Goal: Task Accomplishment & Management: Manage account settings

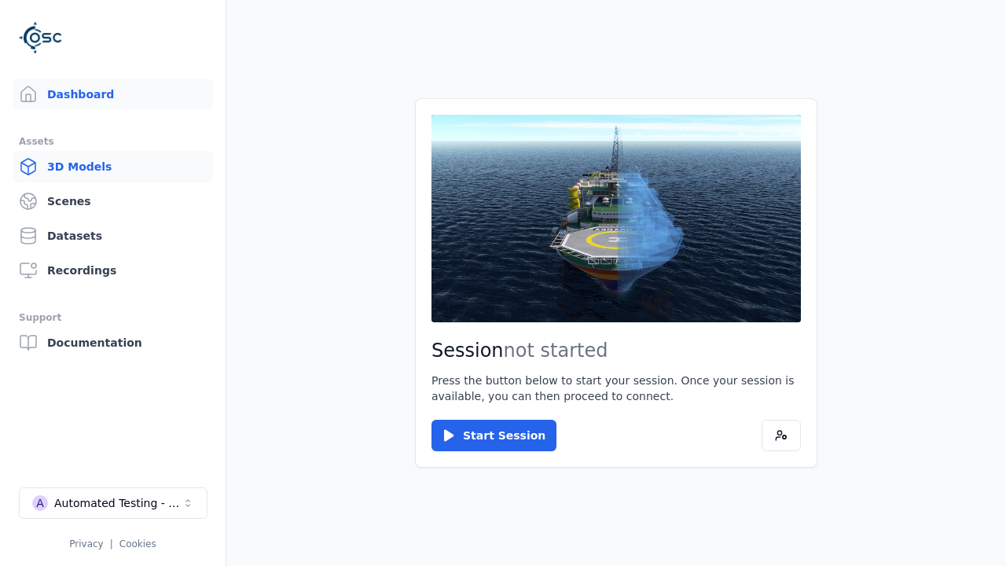
click at [112, 167] on link "3D Models" at bounding box center [113, 166] width 200 height 31
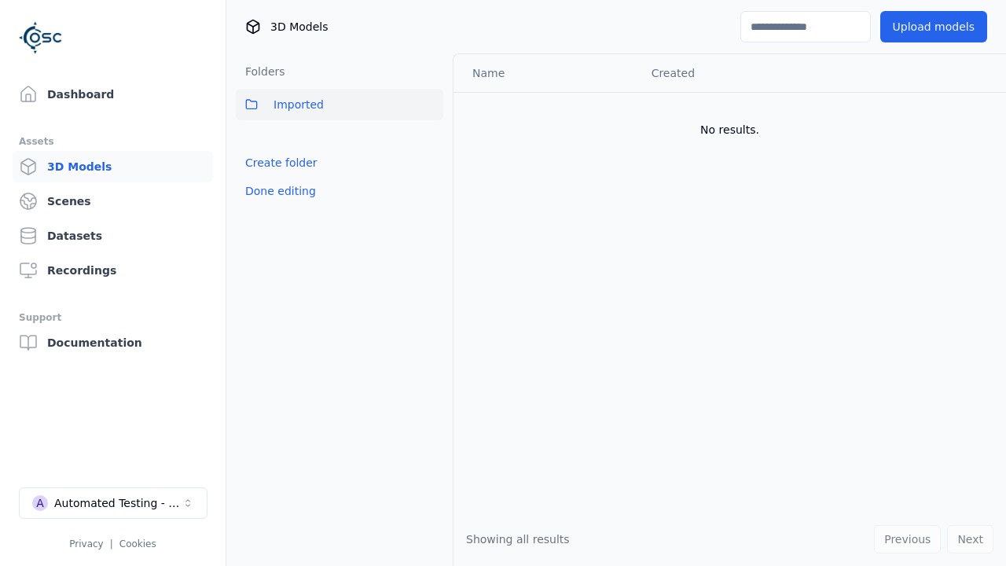
click at [276, 163] on link "Create folder" at bounding box center [281, 163] width 72 height 16
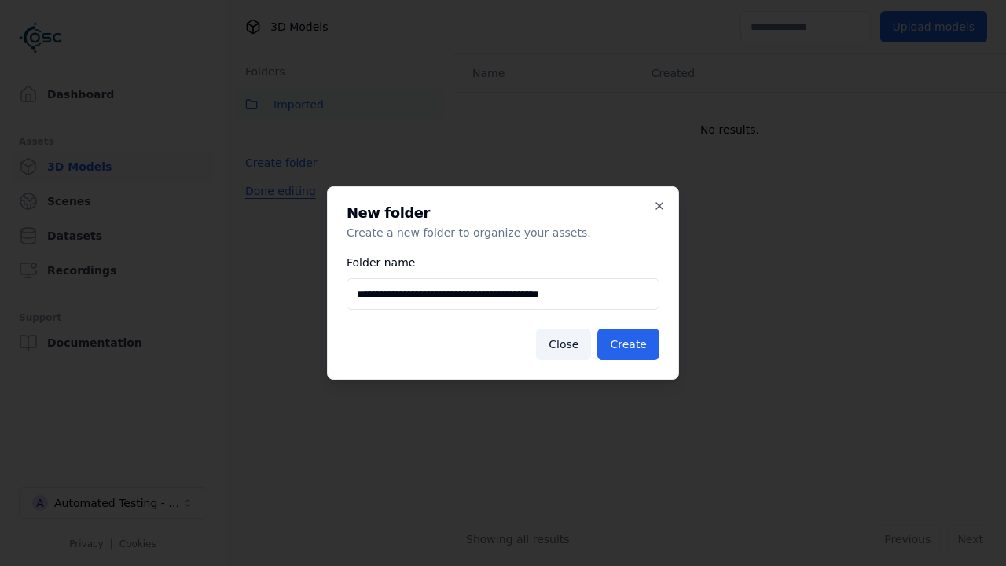
click at [276, 205] on button "Done editing" at bounding box center [281, 191] width 90 height 28
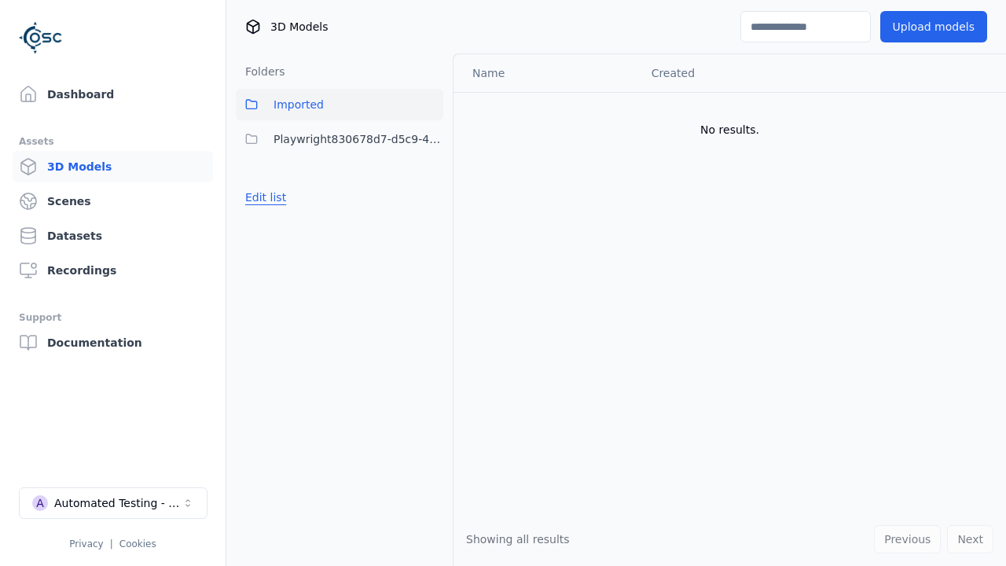
click at [263, 197] on button "Edit list" at bounding box center [266, 197] width 60 height 28
click at [431, 139] on html "Support Dashboard Assets 3D Models Scenes Datasets Recordings Support Documenta…" at bounding box center [503, 283] width 1006 height 566
click at [431, 197] on div "Rename" at bounding box center [436, 196] width 105 height 25
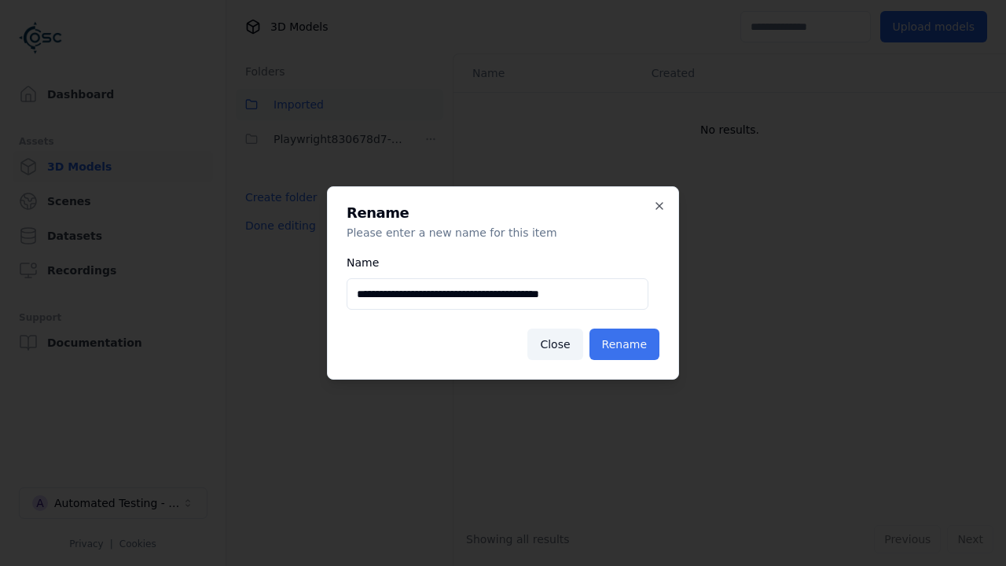
click at [498, 294] on input "**********" at bounding box center [498, 293] width 302 height 31
type input "**********"
click at [627, 344] on button "Rename" at bounding box center [625, 344] width 70 height 31
click at [276, 226] on button "Done editing" at bounding box center [281, 225] width 90 height 28
click at [263, 211] on button "Done editing" at bounding box center [281, 225] width 90 height 28
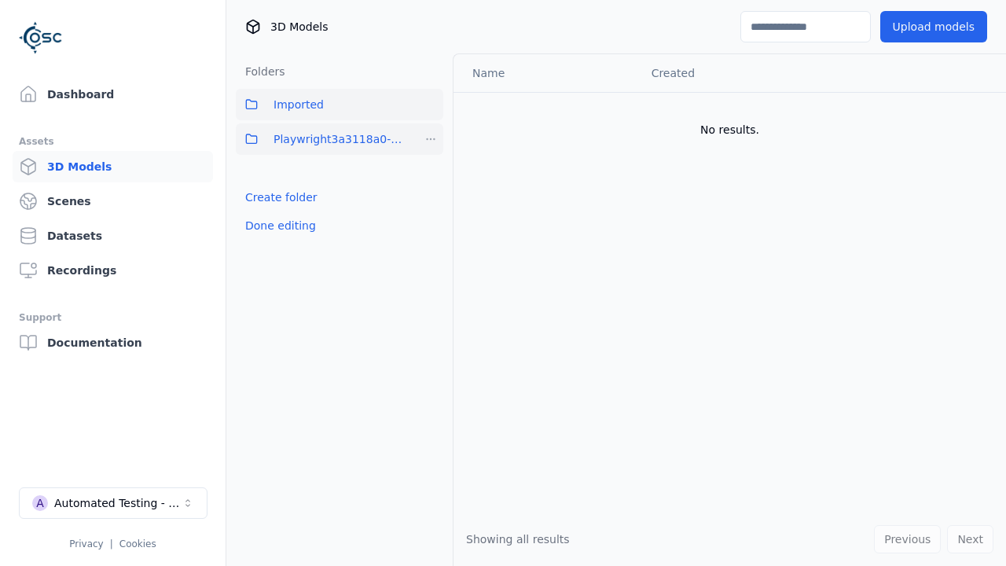
click at [431, 139] on html "Support Dashboard Assets 3D Models Scenes Datasets Recordings Support Documenta…" at bounding box center [503, 283] width 1006 height 566
click at [431, 222] on div "Delete" at bounding box center [436, 221] width 105 height 25
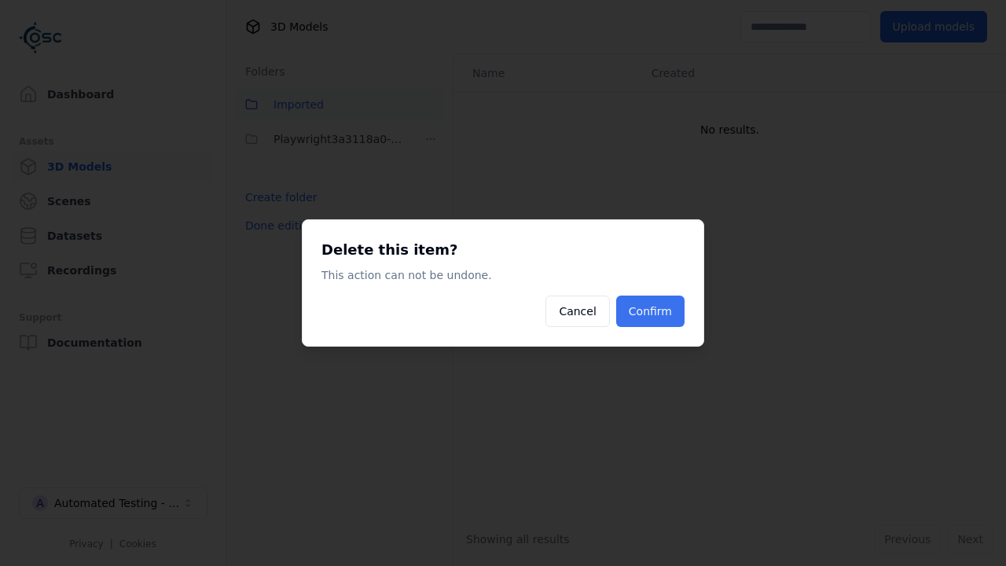
click at [653, 311] on button "Confirm" at bounding box center [650, 311] width 68 height 31
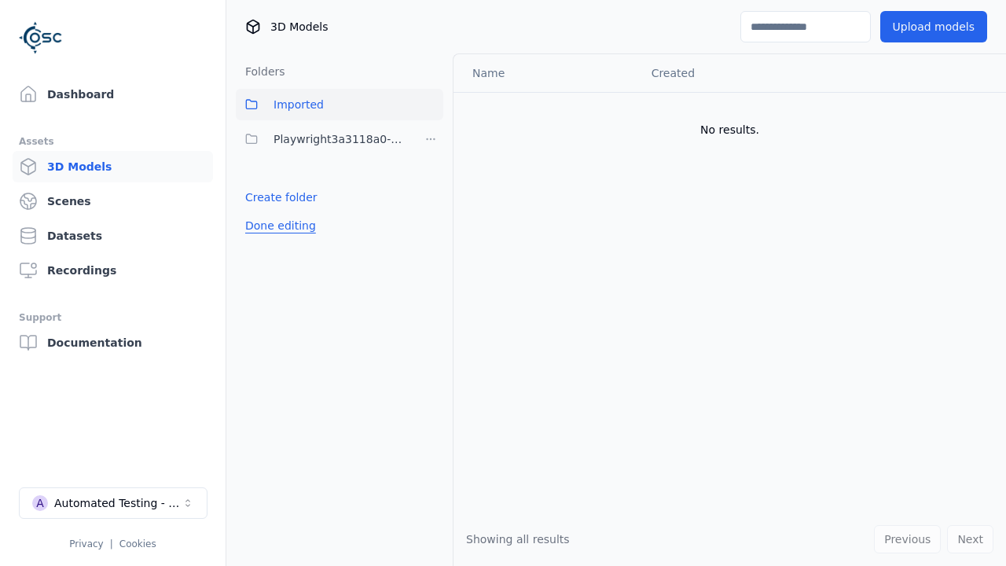
click at [276, 226] on button "Done editing" at bounding box center [281, 225] width 90 height 28
